Goal: Task Accomplishment & Management: Use online tool/utility

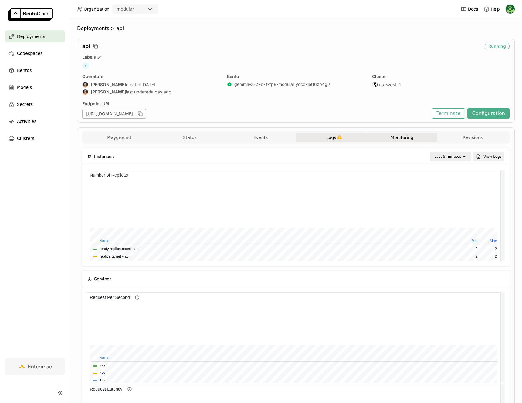
click at [319, 139] on button "Logs" at bounding box center [331, 137] width 71 height 9
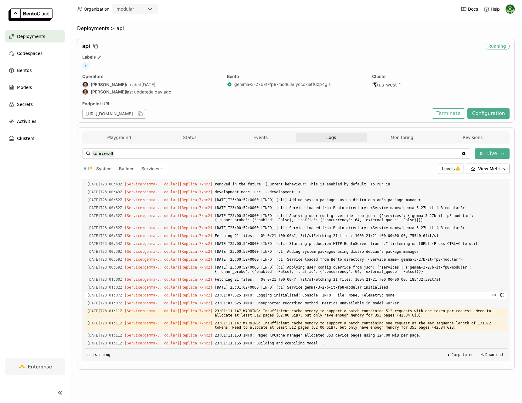
scroll to position [1376, 0]
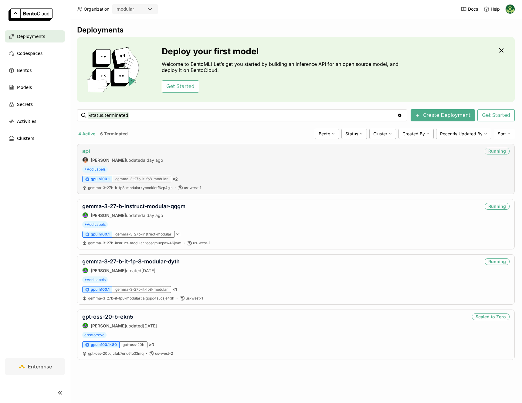
click at [85, 152] on link "api" at bounding box center [86, 151] width 8 height 6
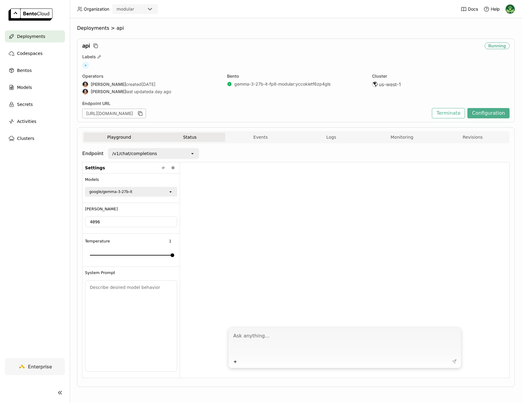
click at [194, 139] on button "Status" at bounding box center [189, 137] width 71 height 9
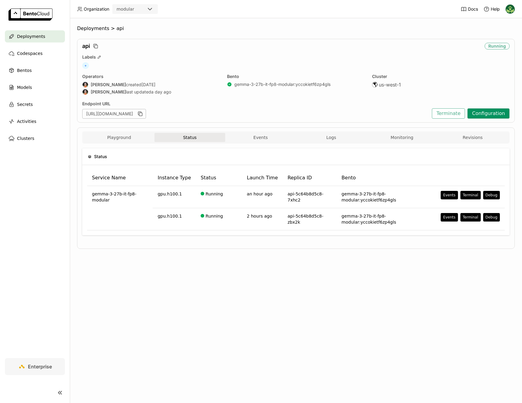
click at [497, 116] on button "Configuration" at bounding box center [488, 113] width 42 height 10
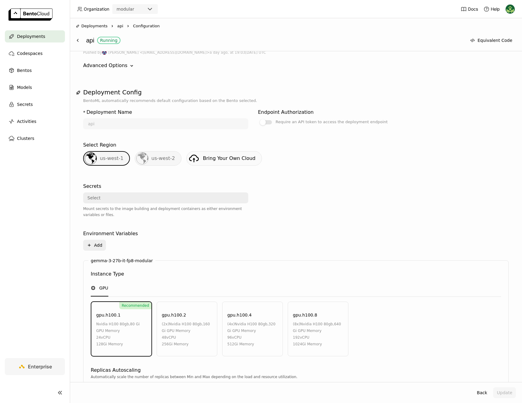
scroll to position [170, 0]
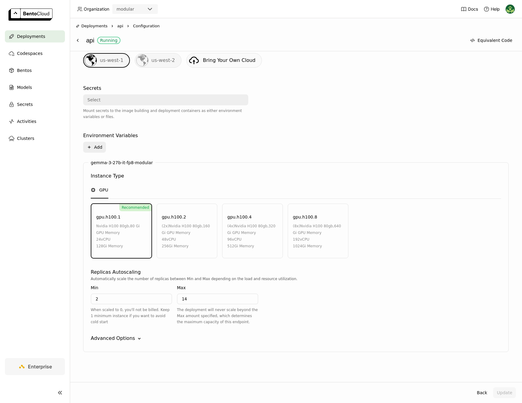
click at [137, 337] on icon "Down" at bounding box center [139, 338] width 6 height 6
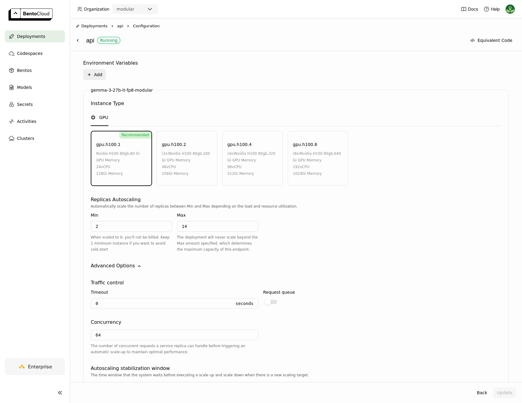
scroll to position [332, 0]
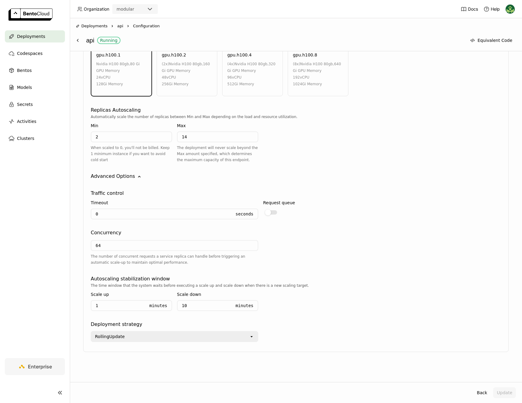
click at [150, 310] on div "Minutes" at bounding box center [156, 306] width 22 height 10
drag, startPoint x: 151, startPoint y: 306, endPoint x: 143, endPoint y: 306, distance: 7.9
click at [151, 306] on div "Minutes" at bounding box center [156, 306] width 22 height 10
click at [118, 308] on input "1" at bounding box center [118, 306] width 54 height 10
click at [174, 305] on div "Scale up 0 Minutes Scale down 10 Minutes" at bounding box center [174, 301] width 167 height 27
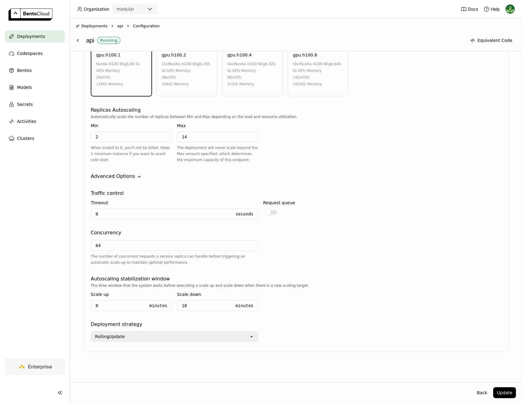
click at [161, 305] on div "Minutes" at bounding box center [156, 306] width 22 height 10
click at [124, 308] on input "0" at bounding box center [118, 306] width 54 height 10
click at [389, 225] on div "Traffic control Timeout 0 Seconds Request queue Concurrency 64 The number of co…" at bounding box center [296, 261] width 410 height 162
click at [136, 307] on input "0" at bounding box center [118, 306] width 54 height 10
click at [159, 305] on div "Minutes" at bounding box center [156, 306] width 22 height 10
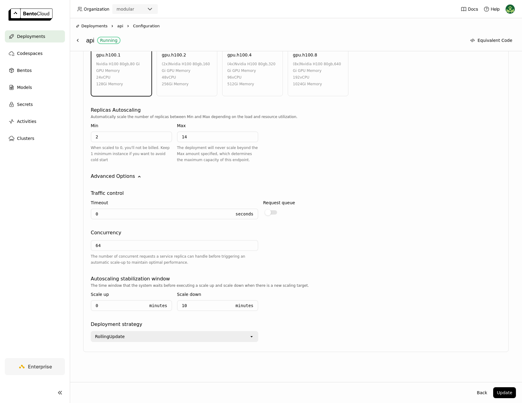
click at [161, 307] on div "Minutes" at bounding box center [156, 306] width 22 height 10
click at [110, 306] on input "0" at bounding box center [118, 306] width 54 height 10
type input "0.5"
click at [405, 285] on div "The time window that the system waits before executing a scale up and scale dow…" at bounding box center [296, 285] width 410 height 6
click at [503, 390] on button "Update" at bounding box center [504, 392] width 23 height 11
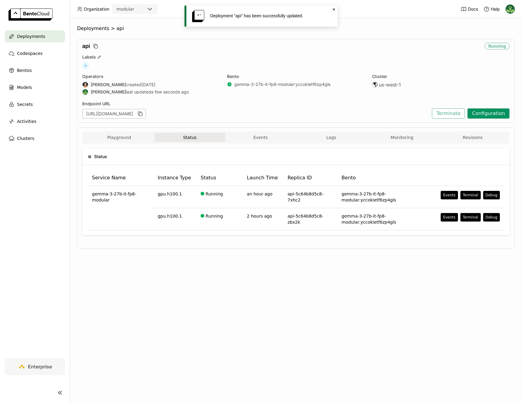
click at [481, 115] on button "Configuration" at bounding box center [488, 113] width 42 height 10
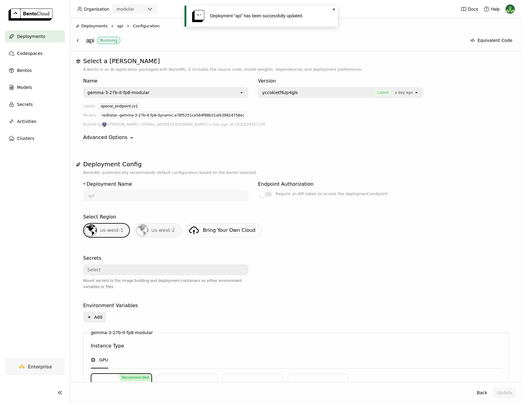
scroll to position [170, 0]
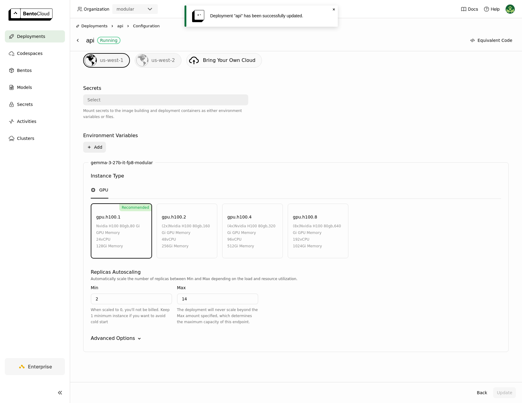
drag, startPoint x: 146, startPoint y: 334, endPoint x: 129, endPoint y: 339, distance: 17.7
click at [144, 334] on div "gemma-3-27b-it-fp8-modular Instance Type GPU Recommended gpu.h100.1 nvidia h100…" at bounding box center [295, 257] width 425 height 190
click at [126, 341] on div "Advanced Options" at bounding box center [113, 338] width 44 height 7
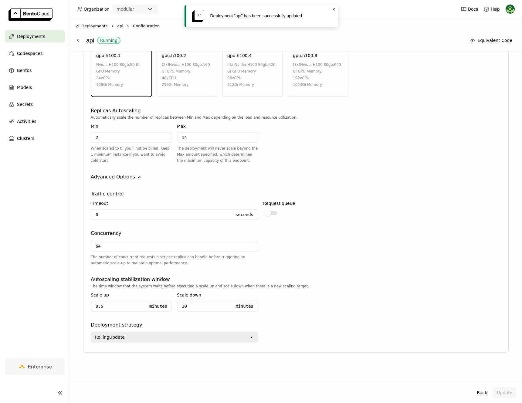
scroll to position [0, 0]
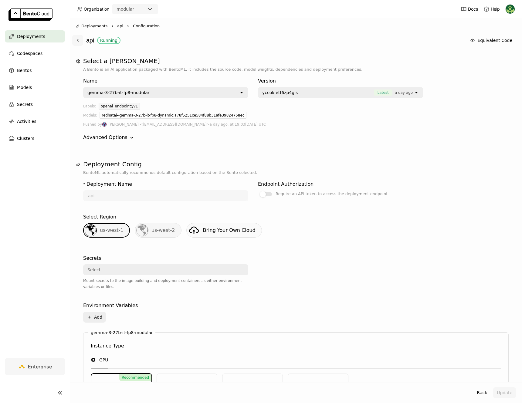
click at [77, 40] on icon at bounding box center [77, 40] width 1 height 2
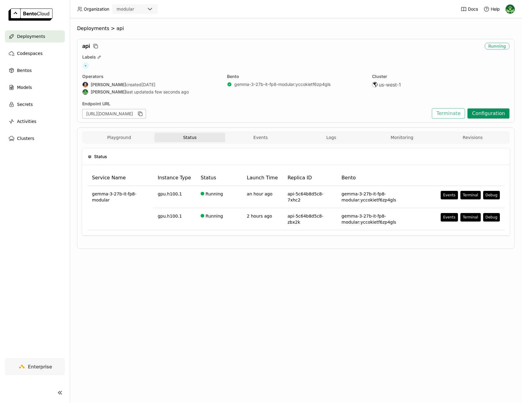
click at [503, 115] on button "Configuration" at bounding box center [488, 113] width 42 height 10
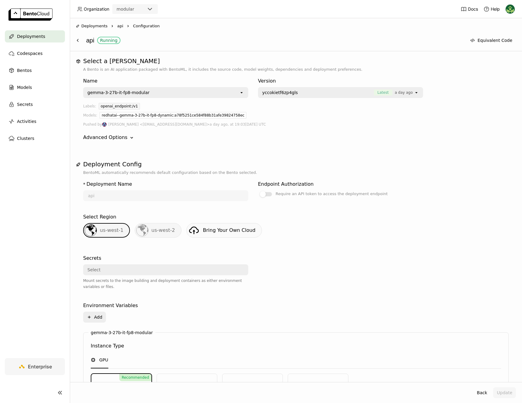
scroll to position [170, 0]
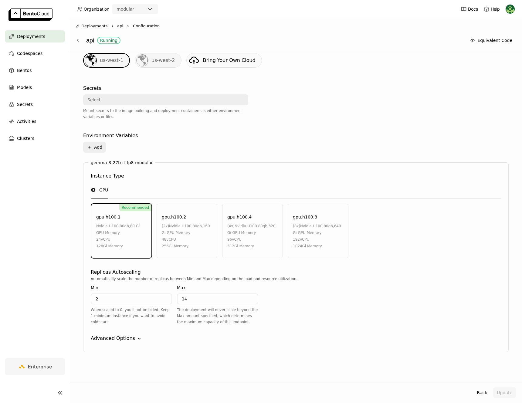
click at [112, 335] on div "Advanced Options" at bounding box center [113, 338] width 44 height 7
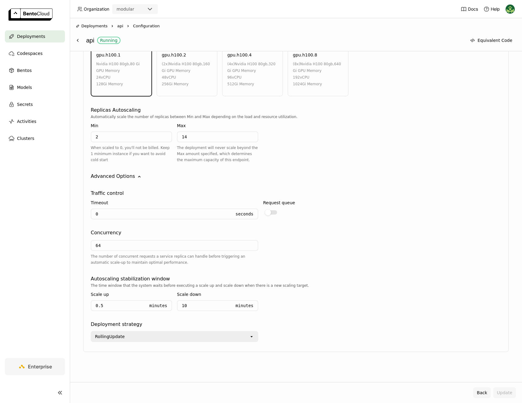
click at [478, 393] on button "Back" at bounding box center [482, 392] width 18 height 11
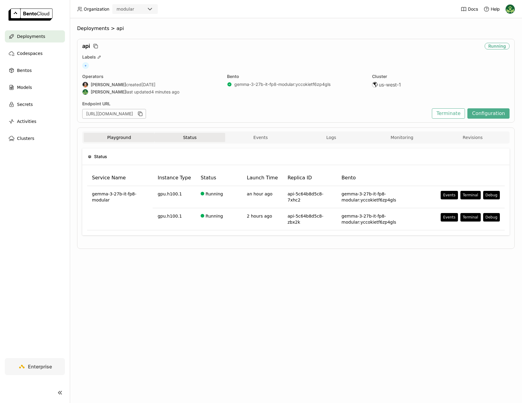
click at [129, 137] on button "Playground" at bounding box center [119, 137] width 71 height 9
